Goal: Navigation & Orientation: Find specific page/section

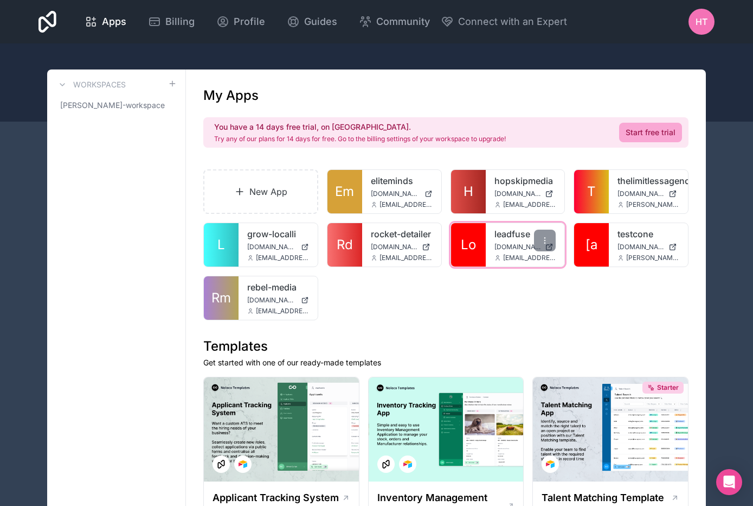
click at [520, 231] on link "leadfuse" at bounding box center [526, 233] width 62 height 13
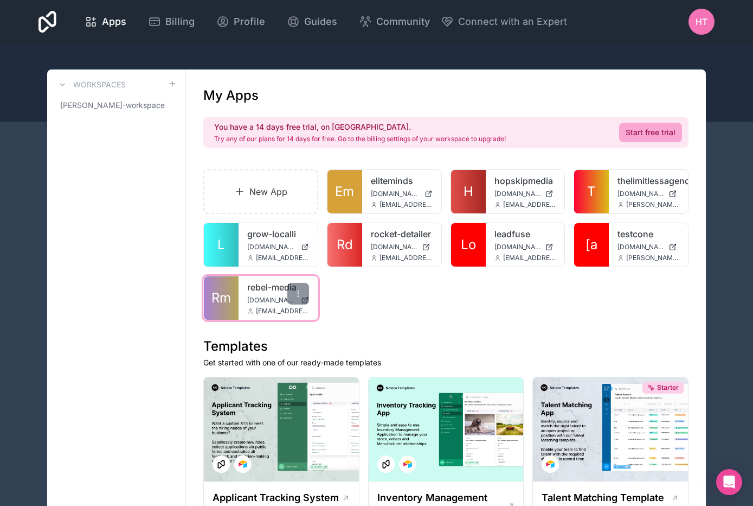
click at [251, 287] on link "rebel-media" at bounding box center [278, 286] width 62 height 13
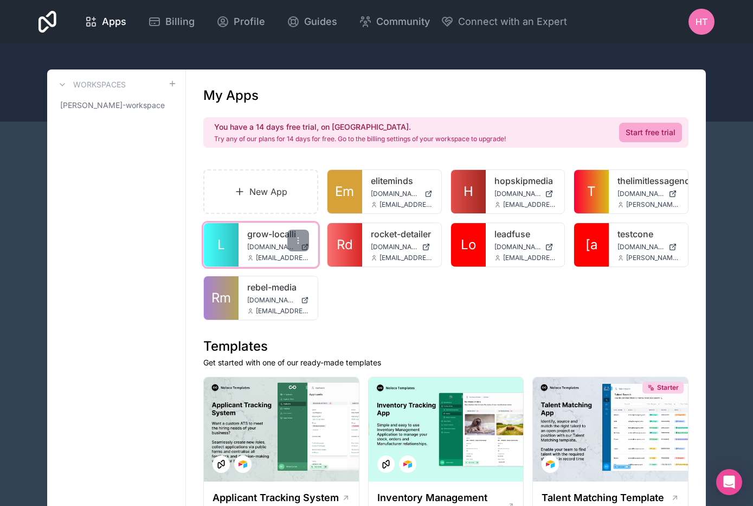
click at [252, 232] on link "grow-localli" at bounding box center [278, 233] width 62 height 13
